Goal: Information Seeking & Learning: Learn about a topic

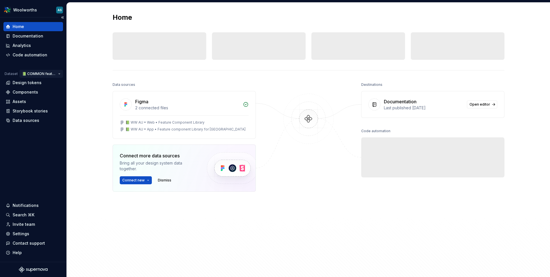
click at [45, 73] on html "Woolworths AS Home Documentation Analytics Code automation Dataset 📗 COMMON fea…" at bounding box center [275, 138] width 550 height 277
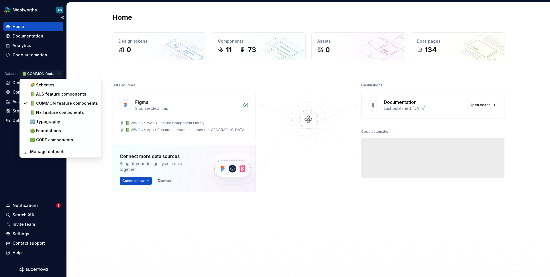
click at [45, 73] on html "Woolworths AS Home Documentation Analytics Code automation Dataset 📗 COMMON fea…" at bounding box center [275, 138] width 550 height 277
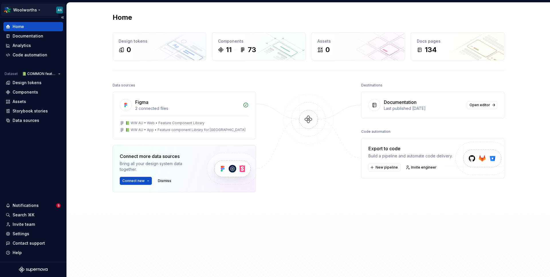
click at [33, 10] on html "Woolworths AS Home Documentation Analytics Code automation Dataset 📗 COMMON fea…" at bounding box center [275, 138] width 550 height 277
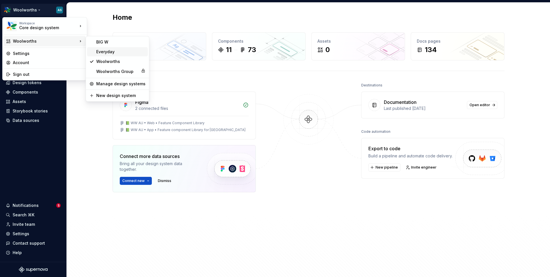
click at [113, 52] on div "Everyday" at bounding box center [120, 52] width 49 height 6
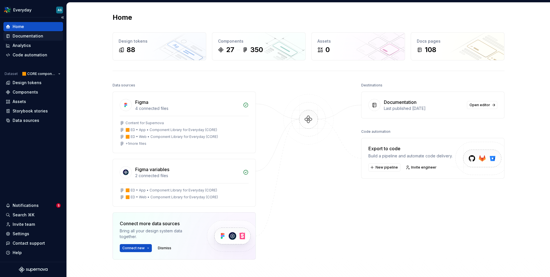
click at [29, 40] on div "Documentation" at bounding box center [33, 36] width 60 height 9
click at [28, 36] on div "Documentation" at bounding box center [28, 36] width 31 height 6
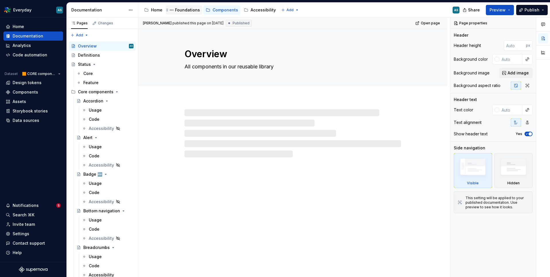
click at [191, 10] on div "Foundations" at bounding box center [187, 10] width 25 height 6
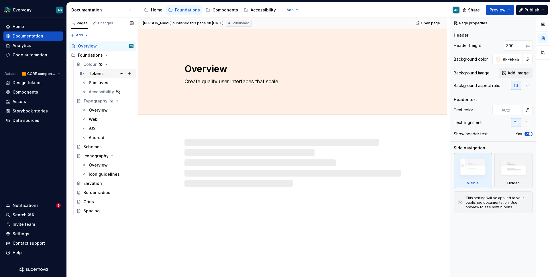
click at [100, 75] on div "Tokens" at bounding box center [96, 74] width 15 height 6
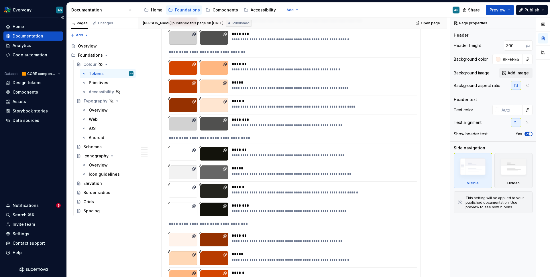
scroll to position [615, 0]
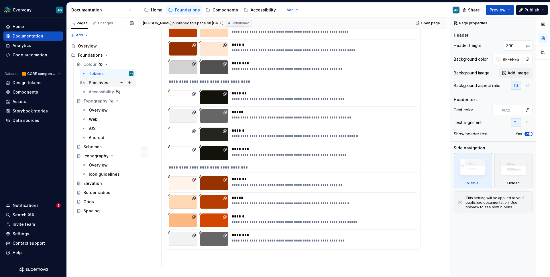
click at [100, 82] on div "Primitives" at bounding box center [98, 83] width 19 height 6
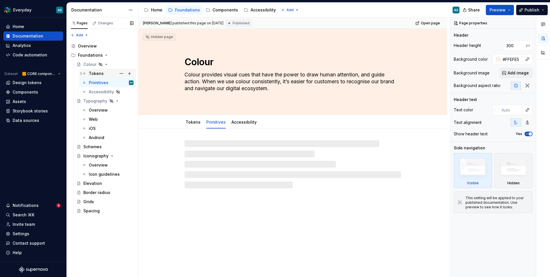
click at [98, 73] on div "Tokens" at bounding box center [96, 74] width 15 height 6
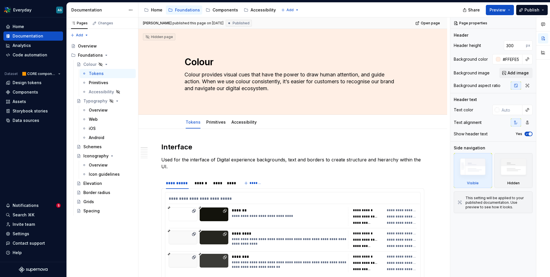
type textarea "*"
